Goal: Navigation & Orientation: Find specific page/section

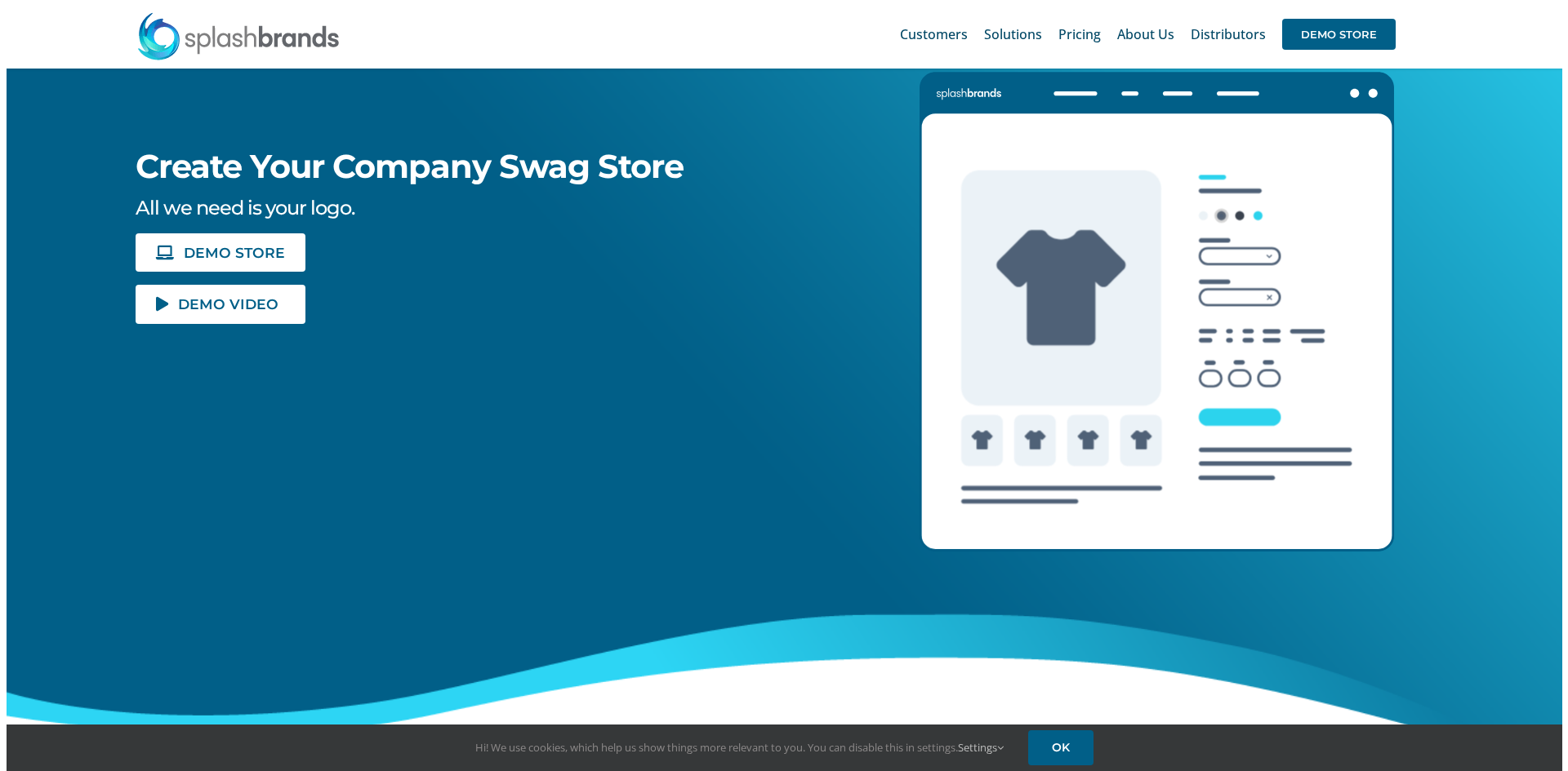
scroll to position [163, 0]
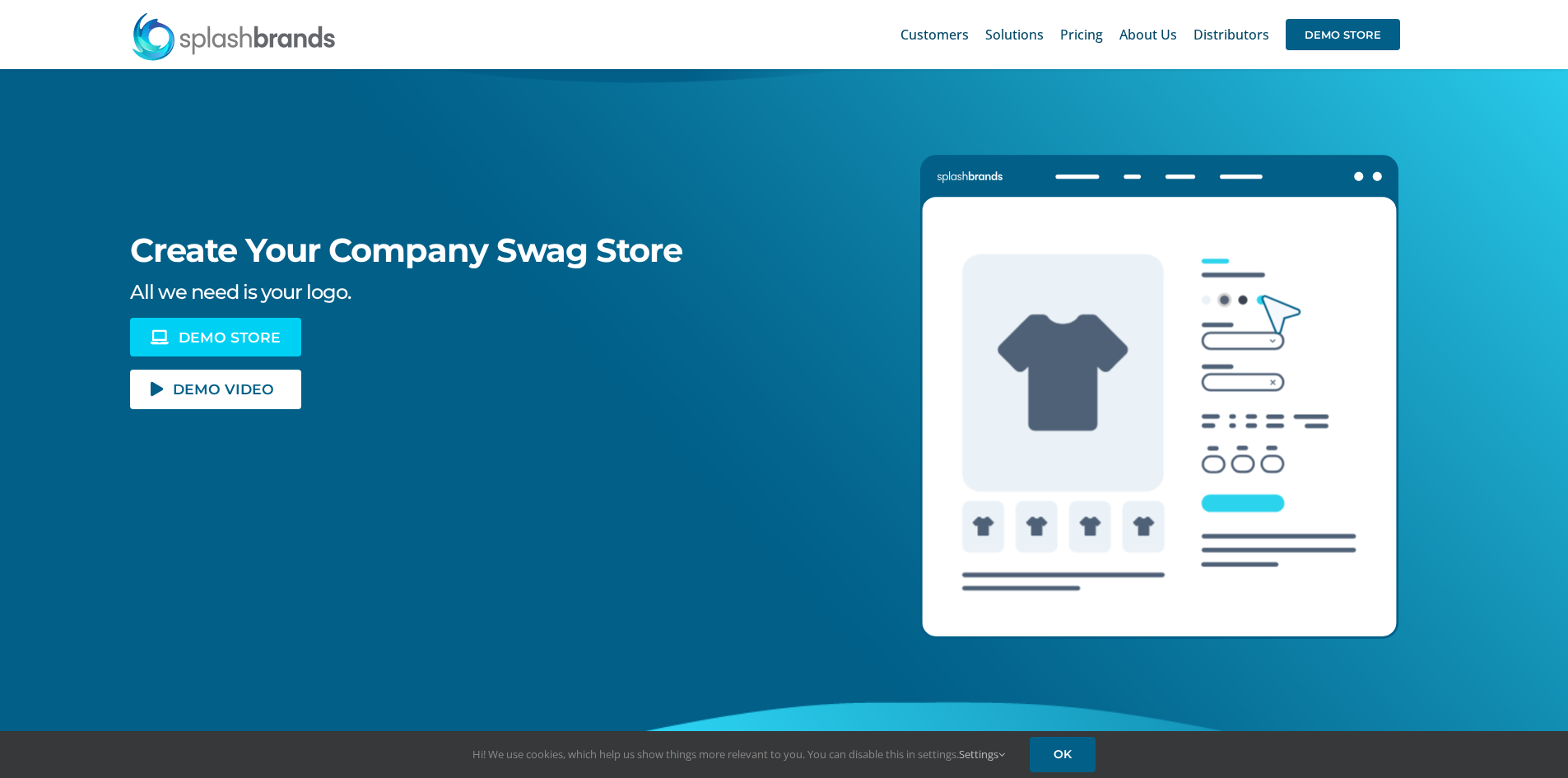
click at [176, 327] on link "DEMO STORE" at bounding box center [216, 337] width 172 height 39
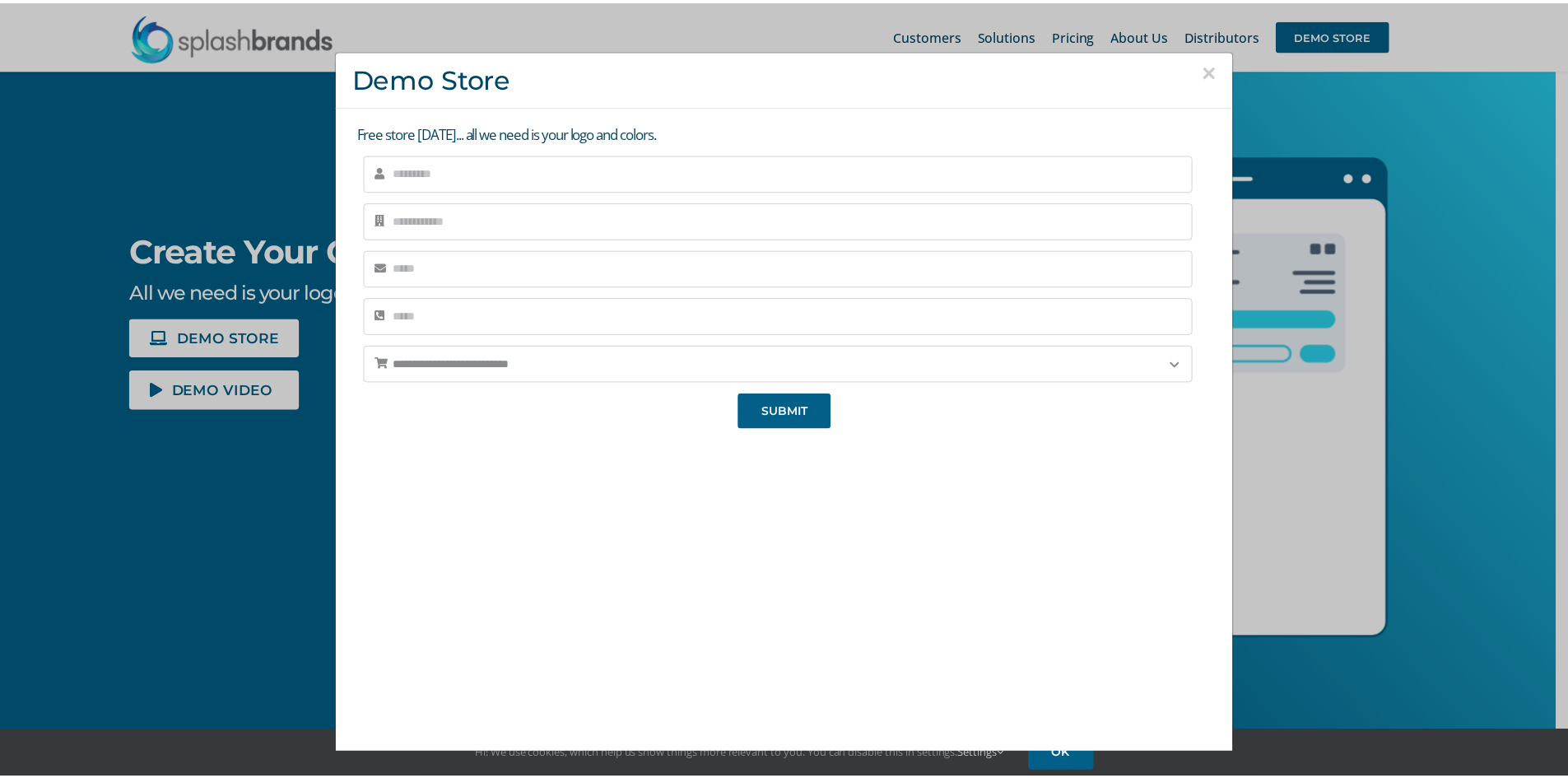
scroll to position [3, 0]
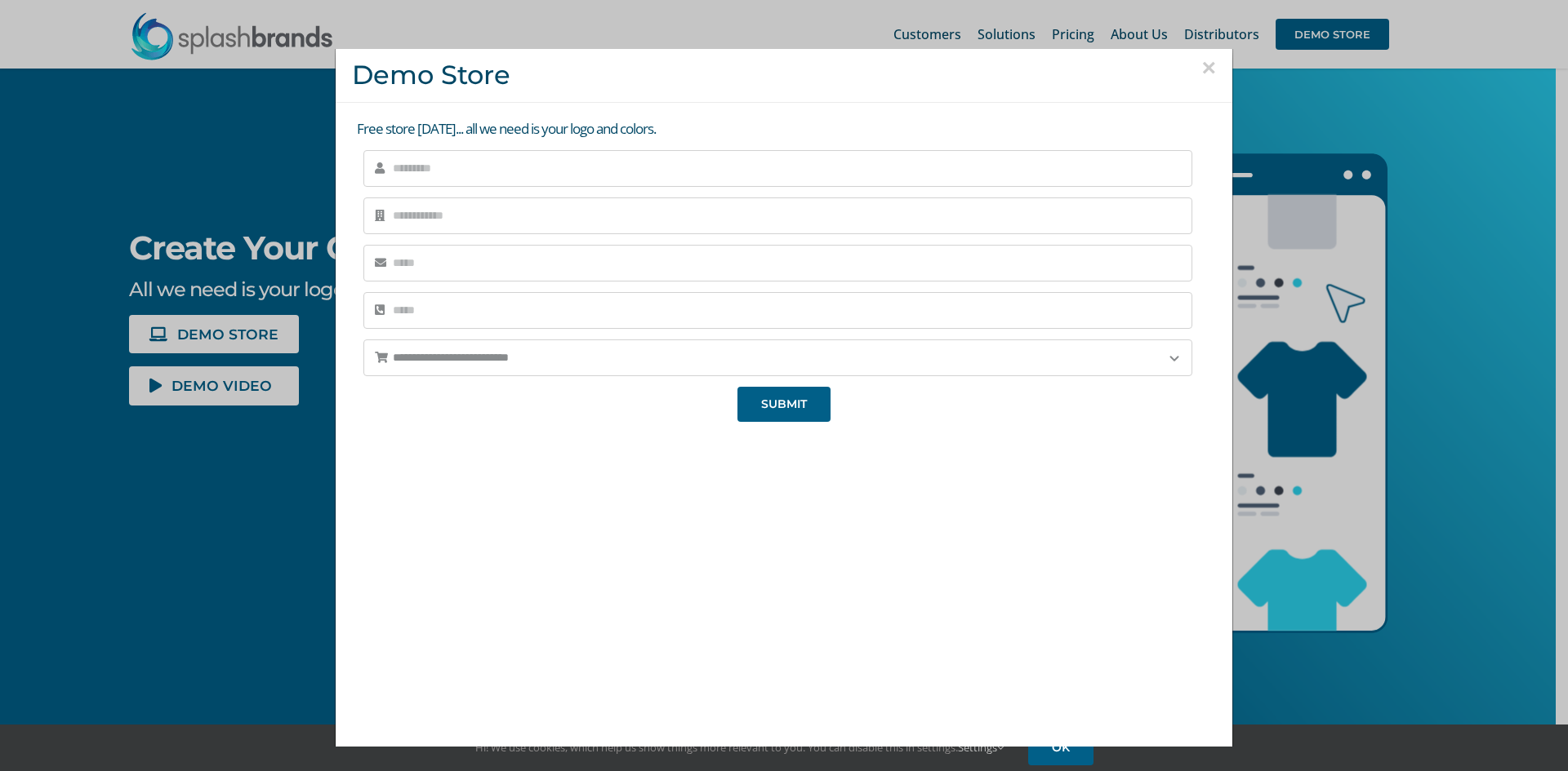
click at [1201, 67] on button "×" at bounding box center [1208, 67] width 14 height 25
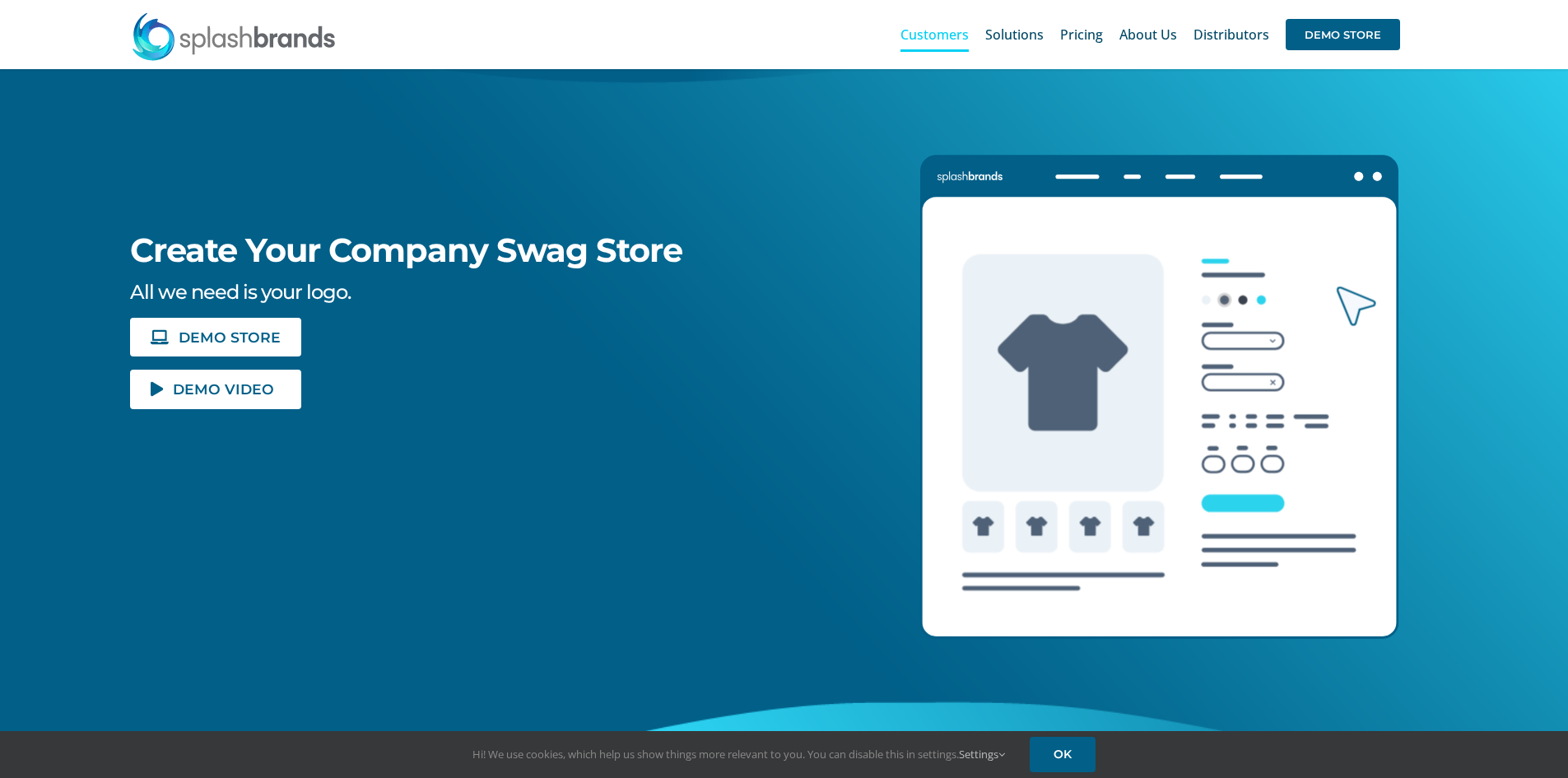
click at [939, 34] on span "Customers" at bounding box center [935, 34] width 69 height 13
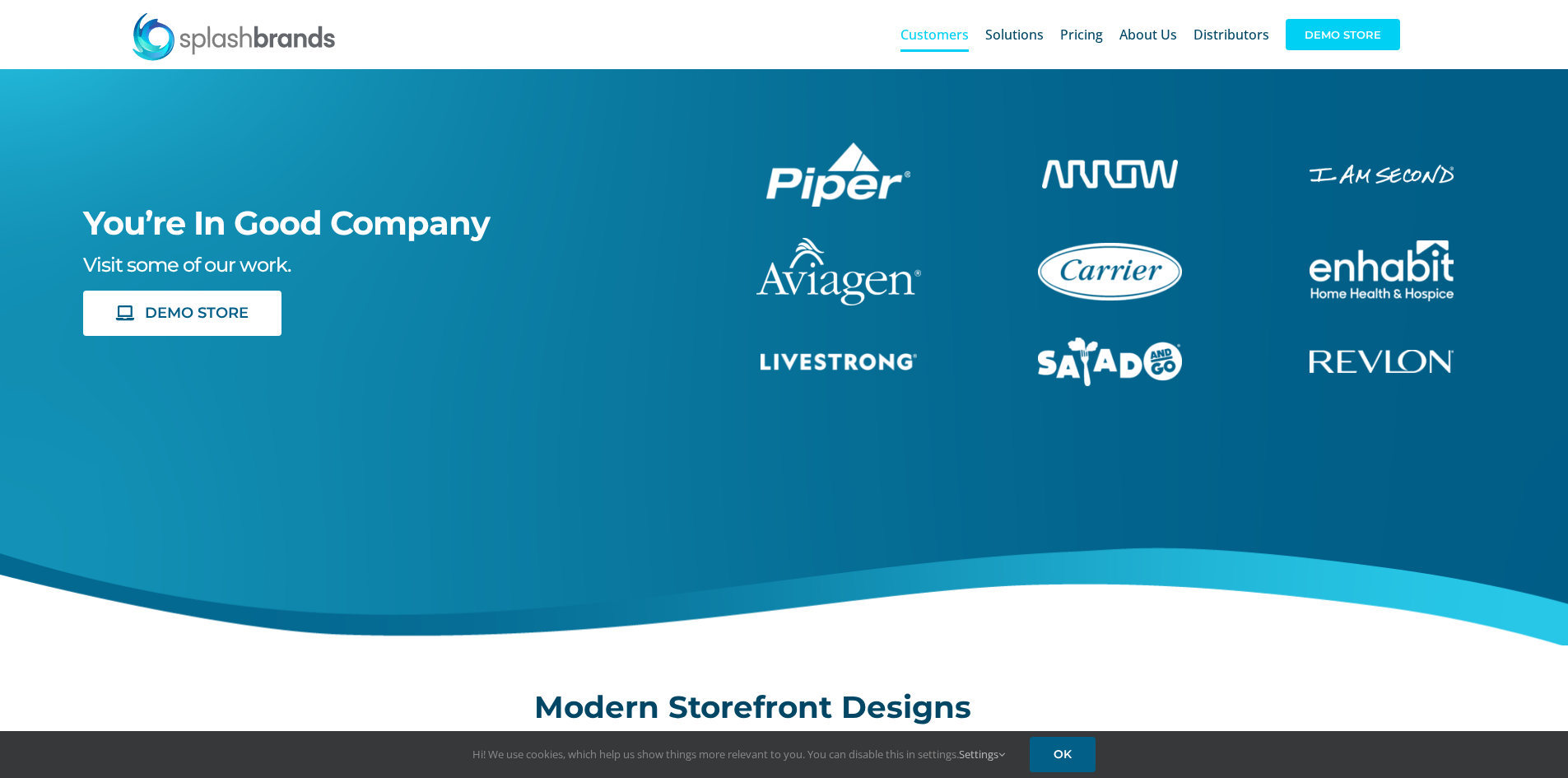
click at [1323, 35] on span "DEMO STORE" at bounding box center [1342, 34] width 114 height 31
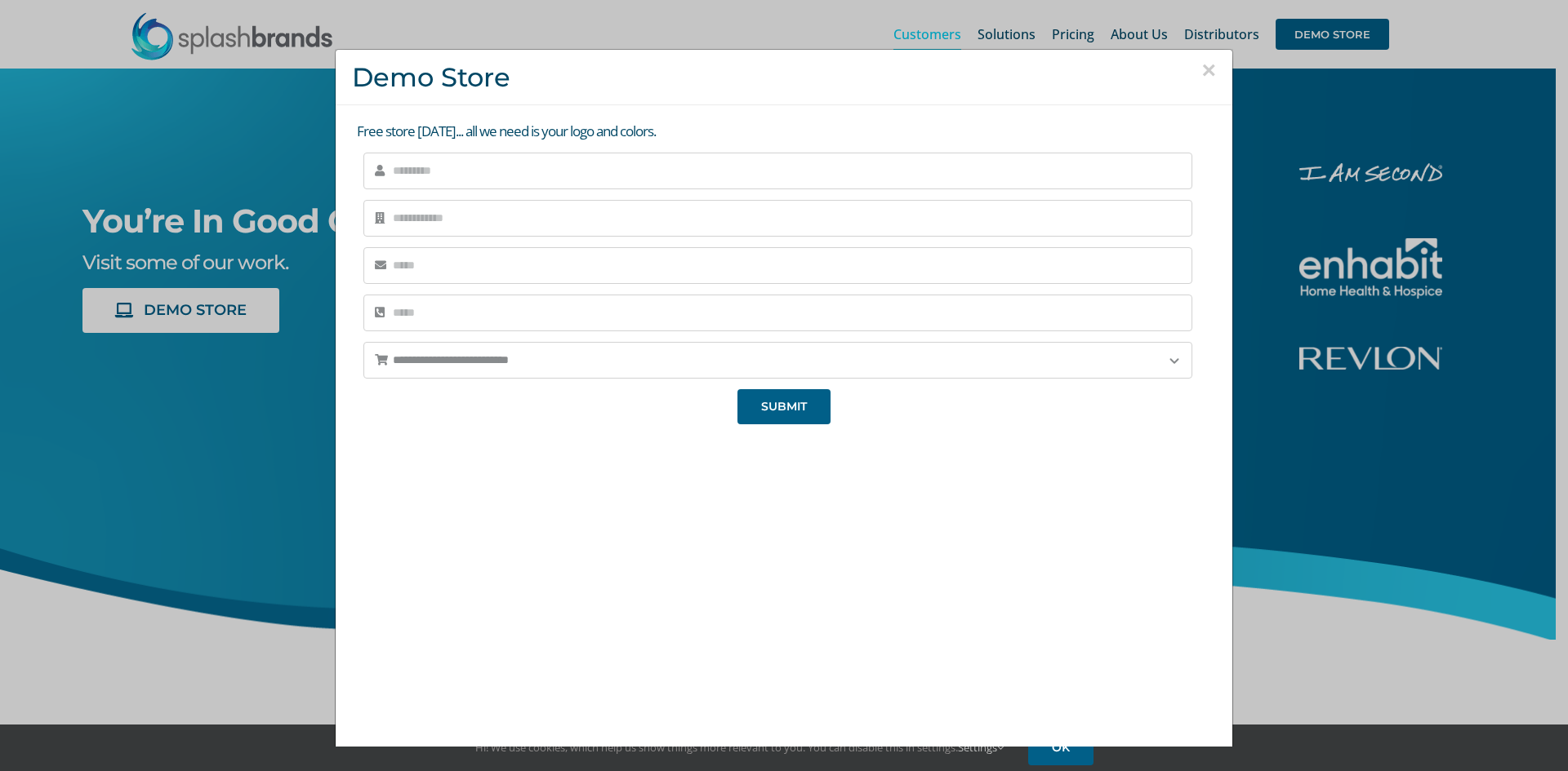
click at [1201, 71] on button "×" at bounding box center [1208, 70] width 14 height 25
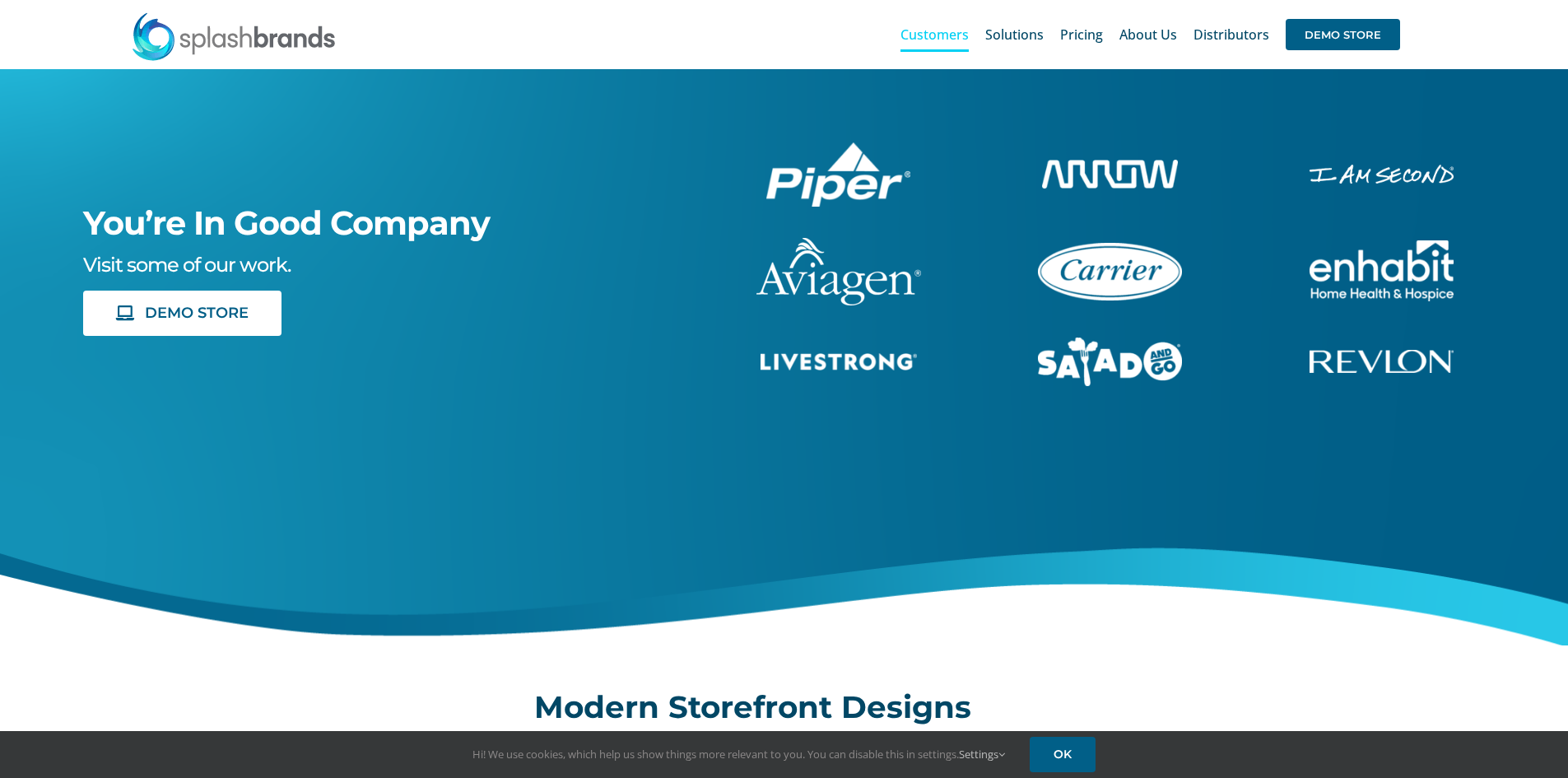
click at [1372, 263] on img "enhabit-stacked-white" at bounding box center [1382, 270] width 144 height 61
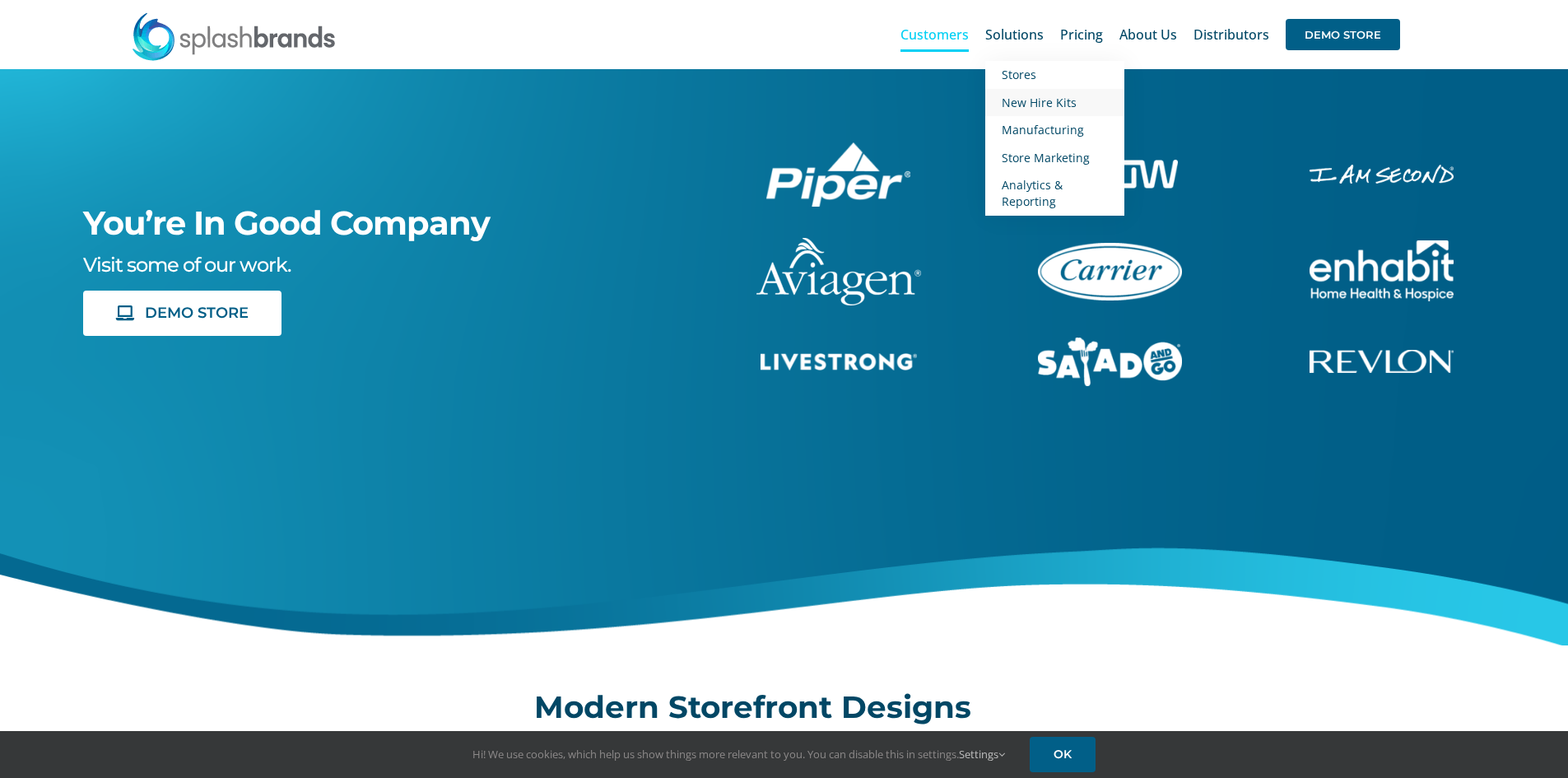
click at [1011, 103] on span "New Hire Kits" at bounding box center [1038, 102] width 75 height 15
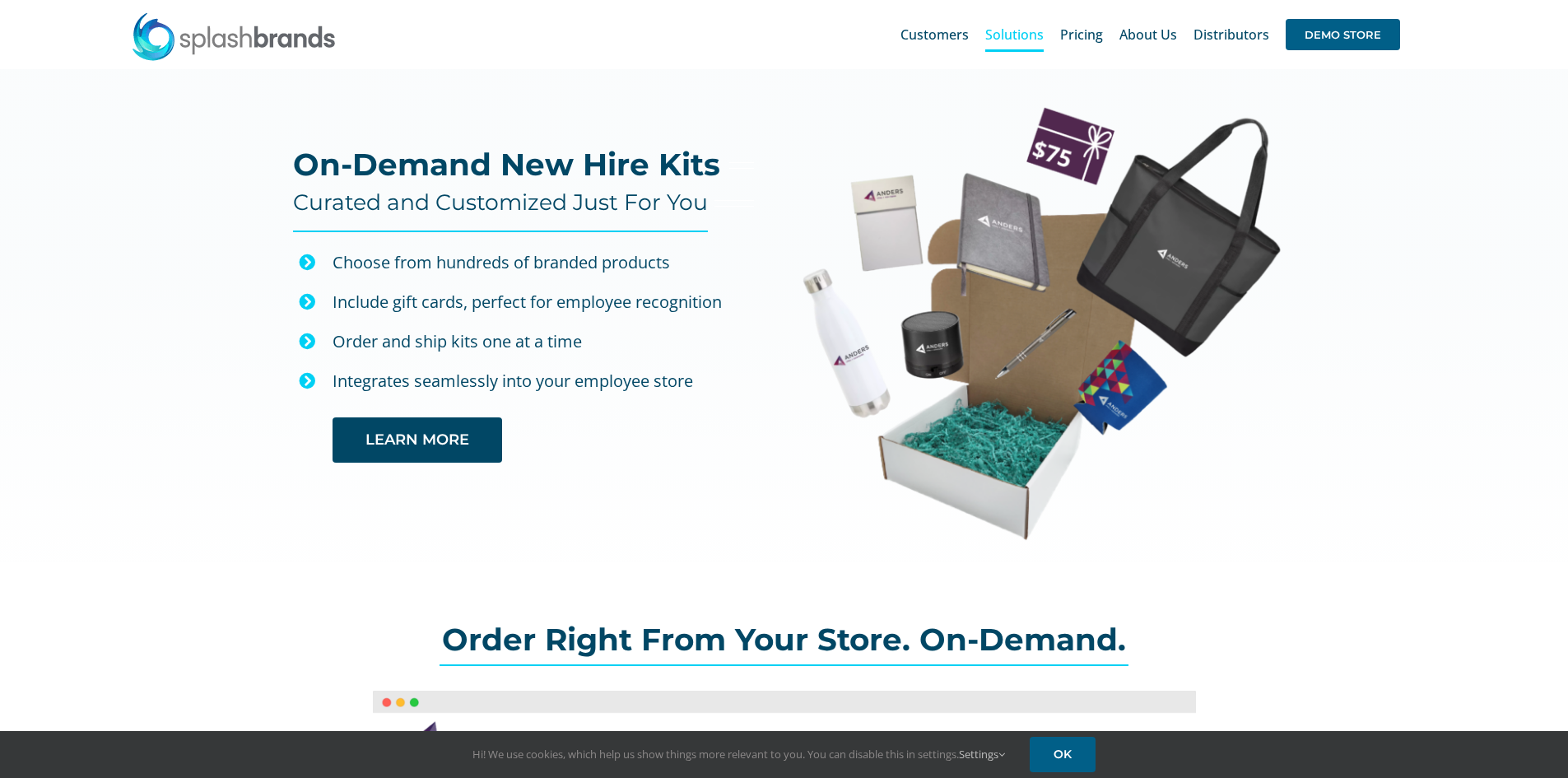
click at [1014, 37] on span "Solutions" at bounding box center [1014, 34] width 58 height 13
click at [1013, 77] on span "Stores" at bounding box center [1019, 75] width 34 height 15
